Goal: Task Accomplishment & Management: Use online tool/utility

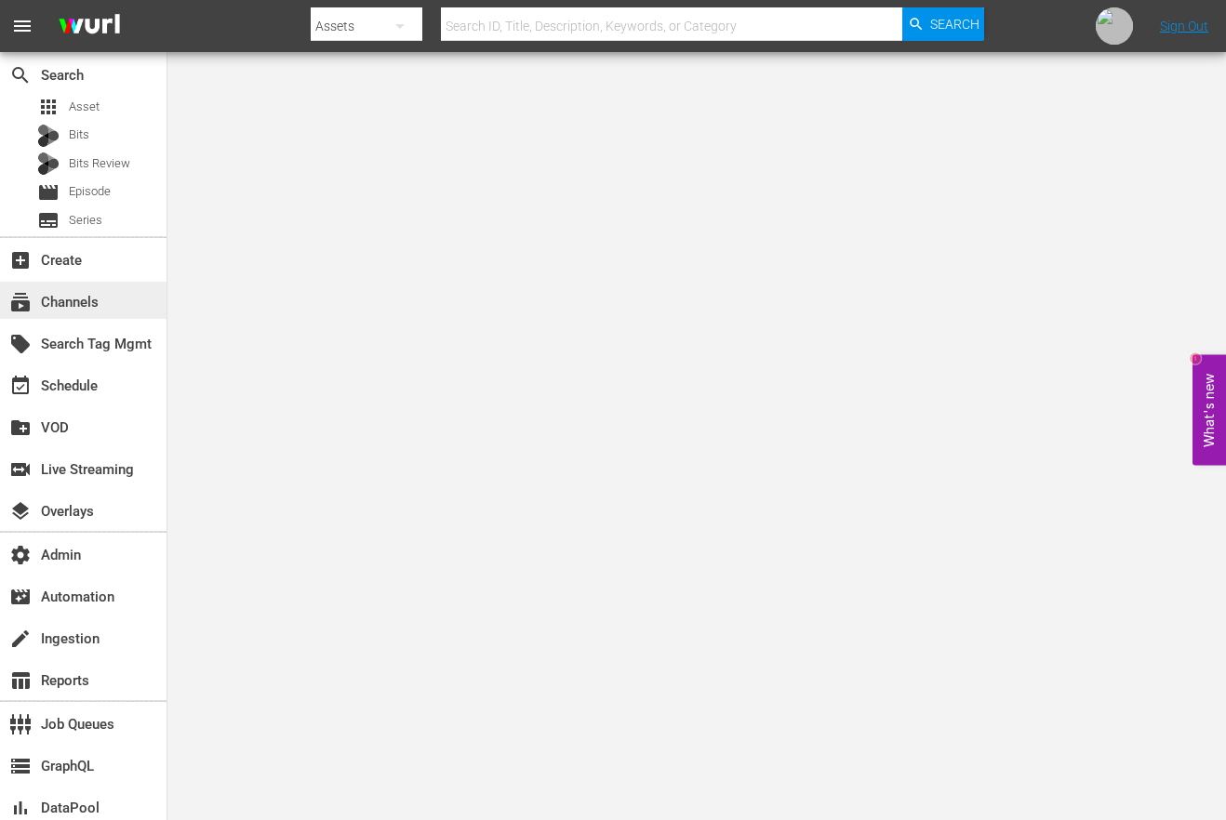
click at [98, 294] on div "subscriptions Channels" at bounding box center [52, 299] width 104 height 17
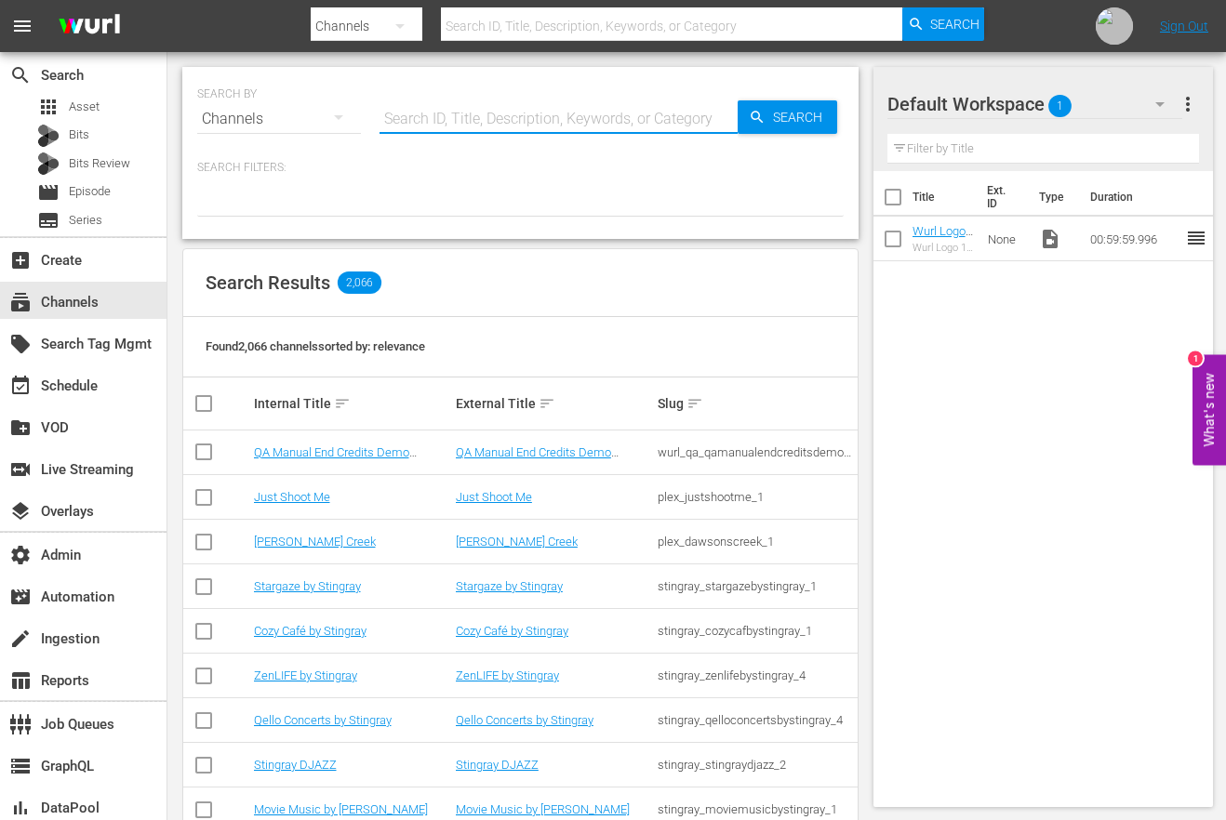
click at [415, 116] on input "text" at bounding box center [559, 119] width 358 height 45
paste input "world_poker_tour_wpt_1"
type input "world_poker_tour_wpt_1"
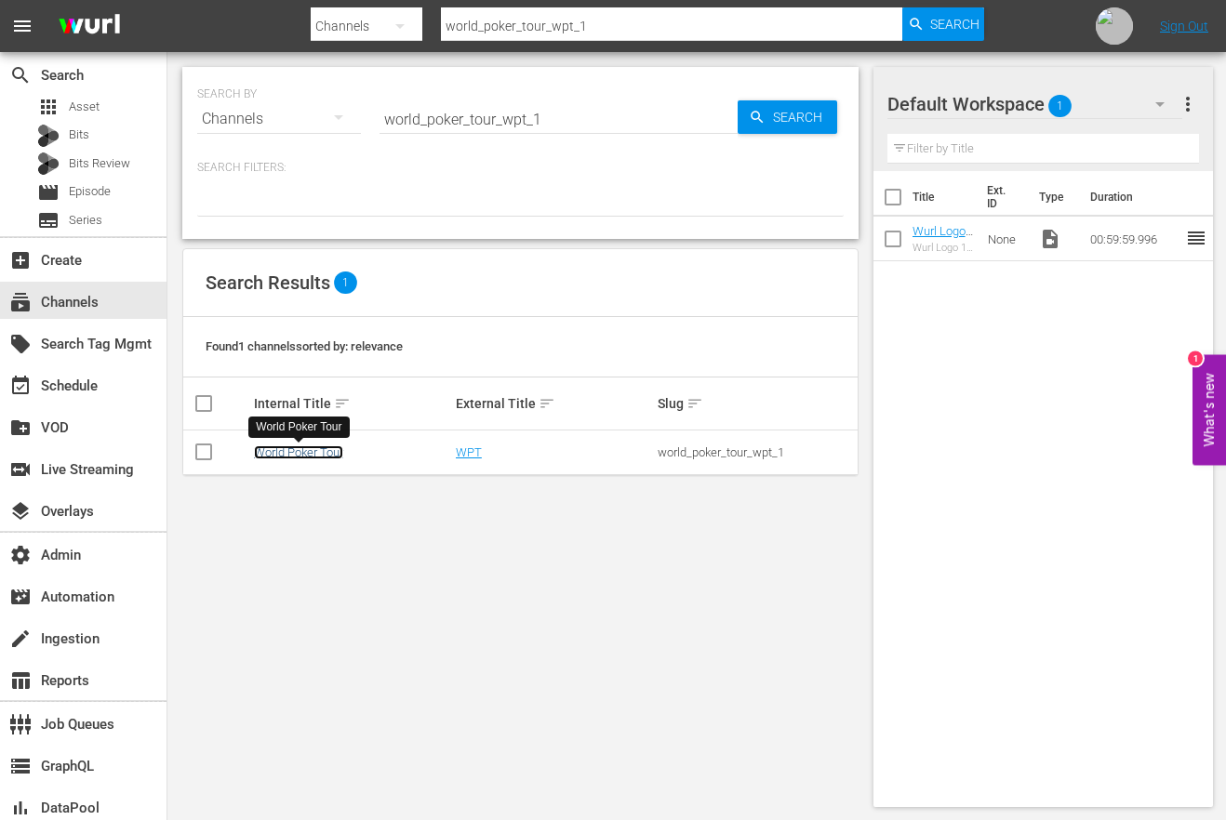
click at [323, 447] on link "World Poker Tour" at bounding box center [298, 453] width 89 height 14
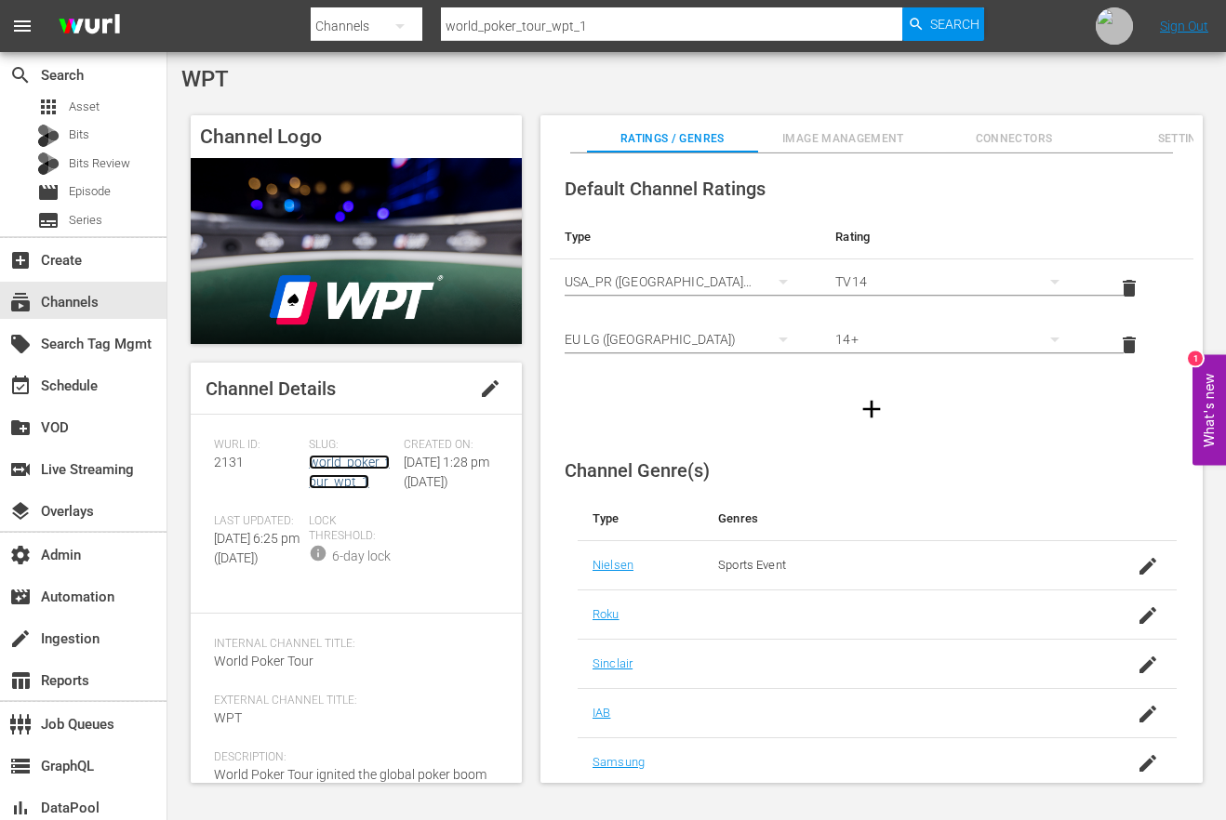
click at [343, 460] on link "world_poker_tour_wpt_1" at bounding box center [349, 472] width 81 height 34
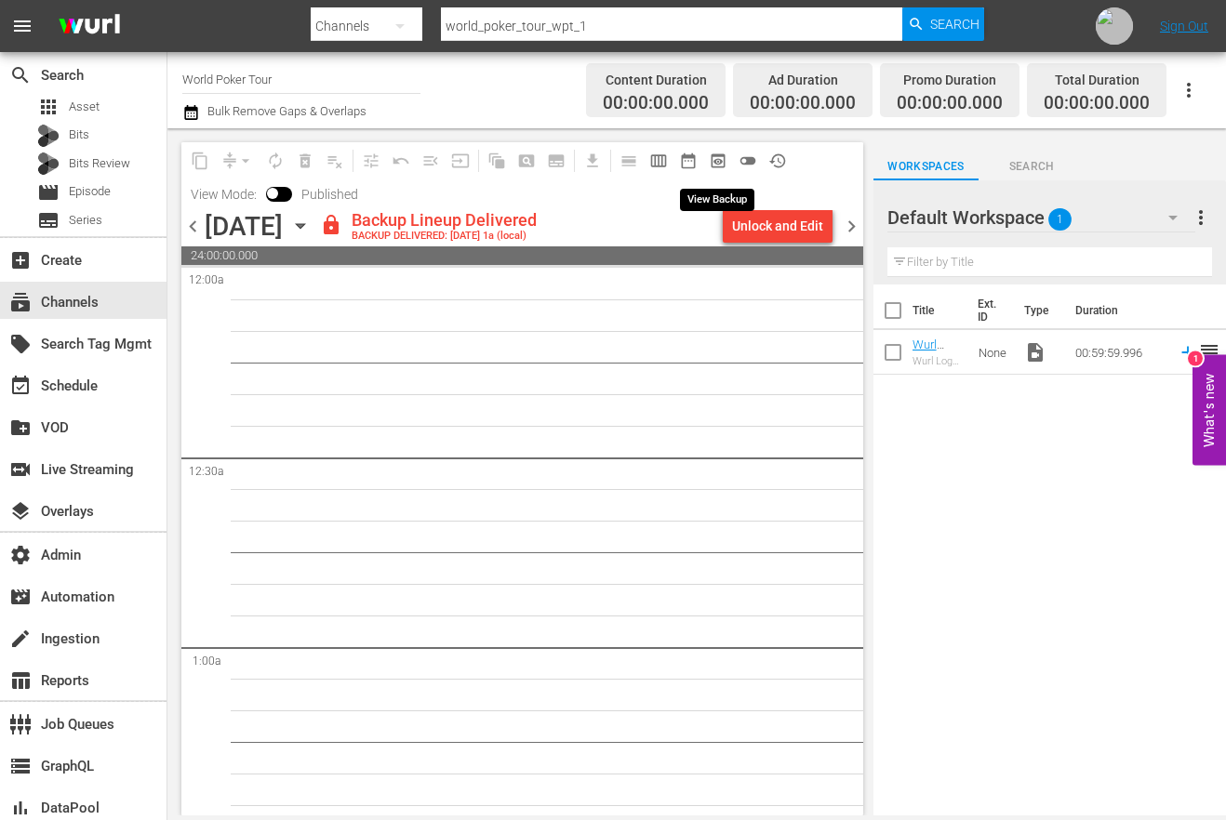
click at [721, 156] on span "preview_outlined" at bounding box center [718, 161] width 19 height 19
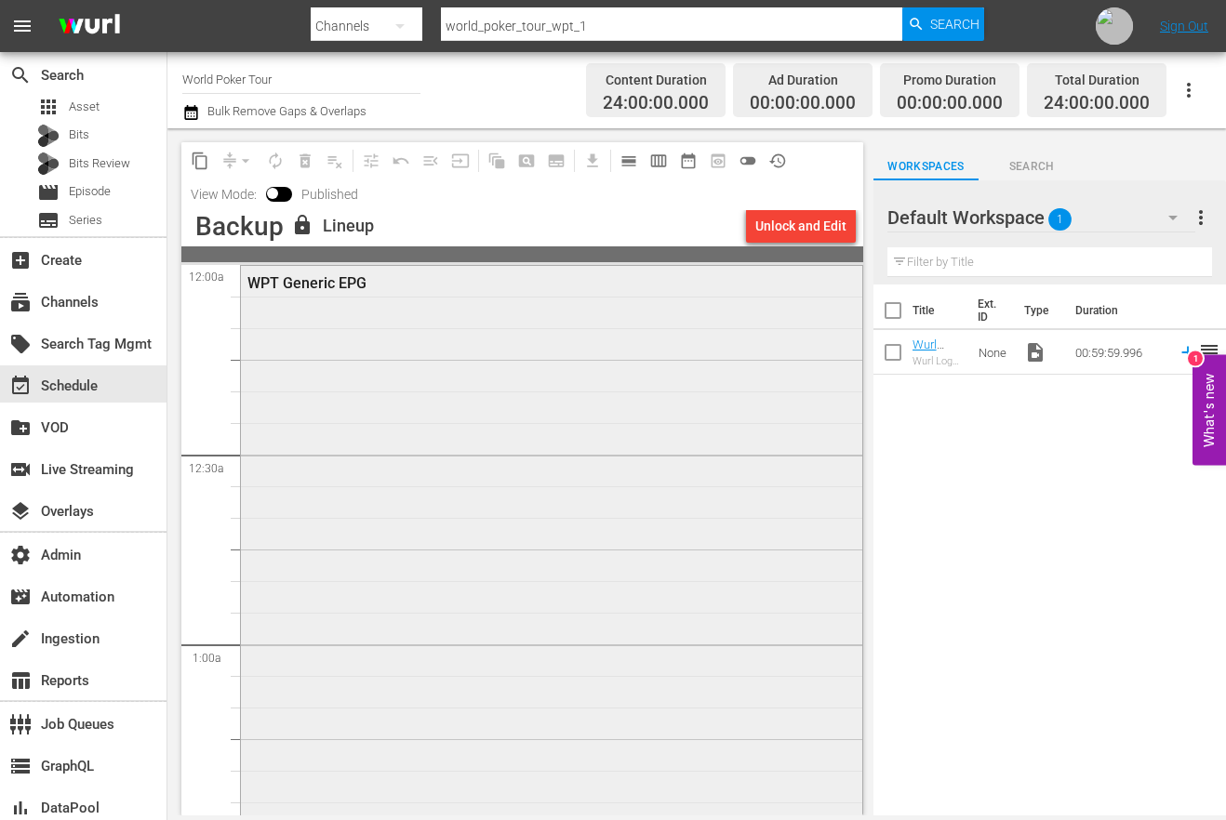
click at [551, 665] on div "WPT Generic EPG" at bounding box center [551, 642] width 621 height 753
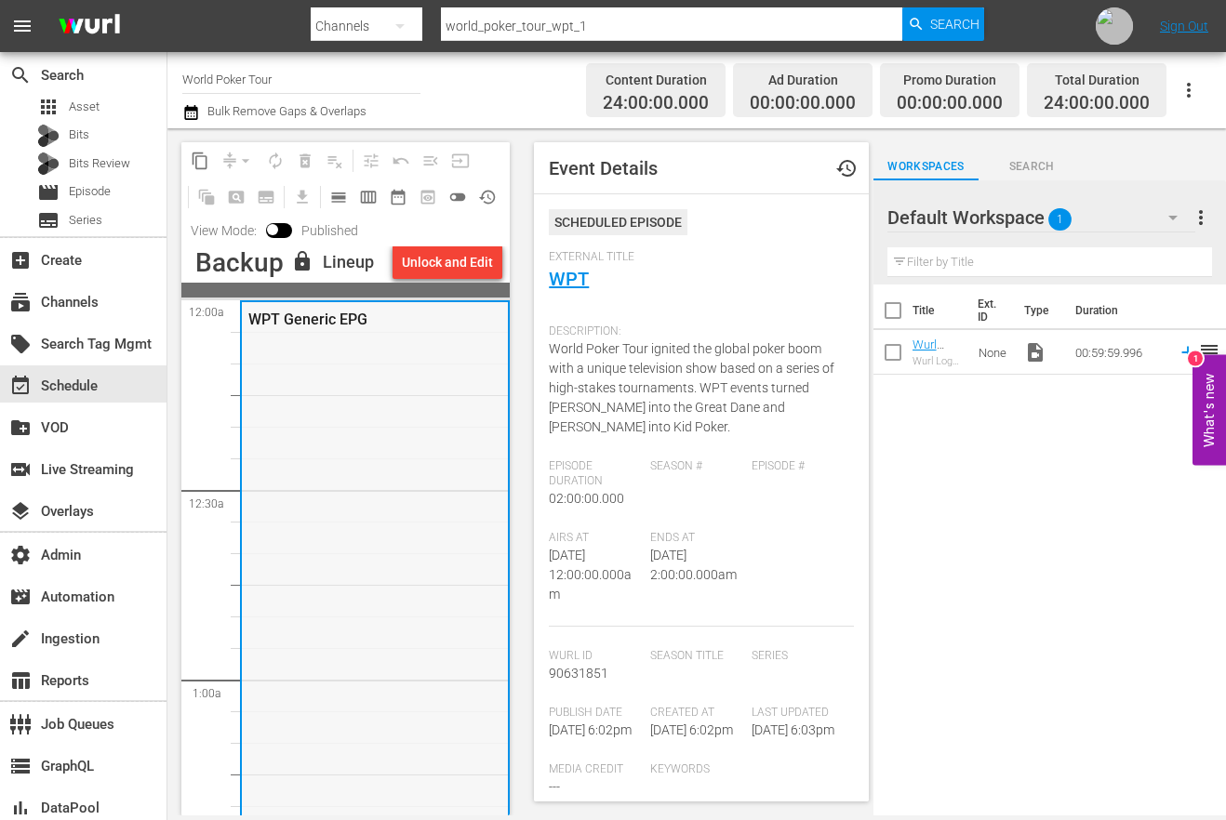
click at [290, 515] on div "WPT Generic EPG" at bounding box center [375, 678] width 266 height 753
